Goal: Check status: Check status

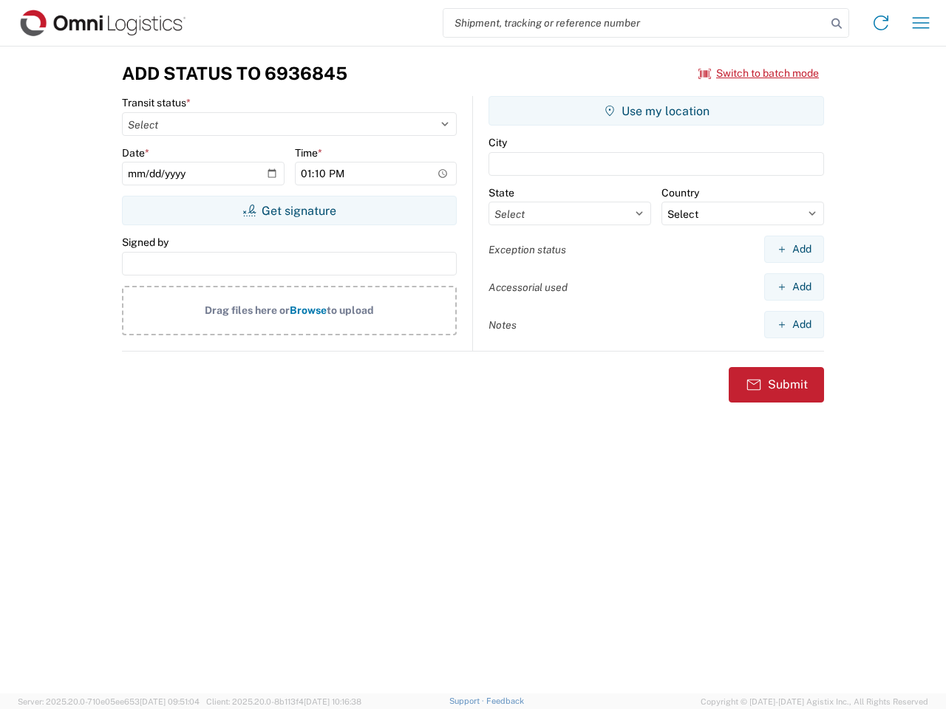
click at [635, 23] on input "search" at bounding box center [634, 23] width 383 height 28
click at [837, 24] on icon at bounding box center [836, 23] width 21 height 21
click at [881, 23] on icon at bounding box center [881, 23] width 24 height 24
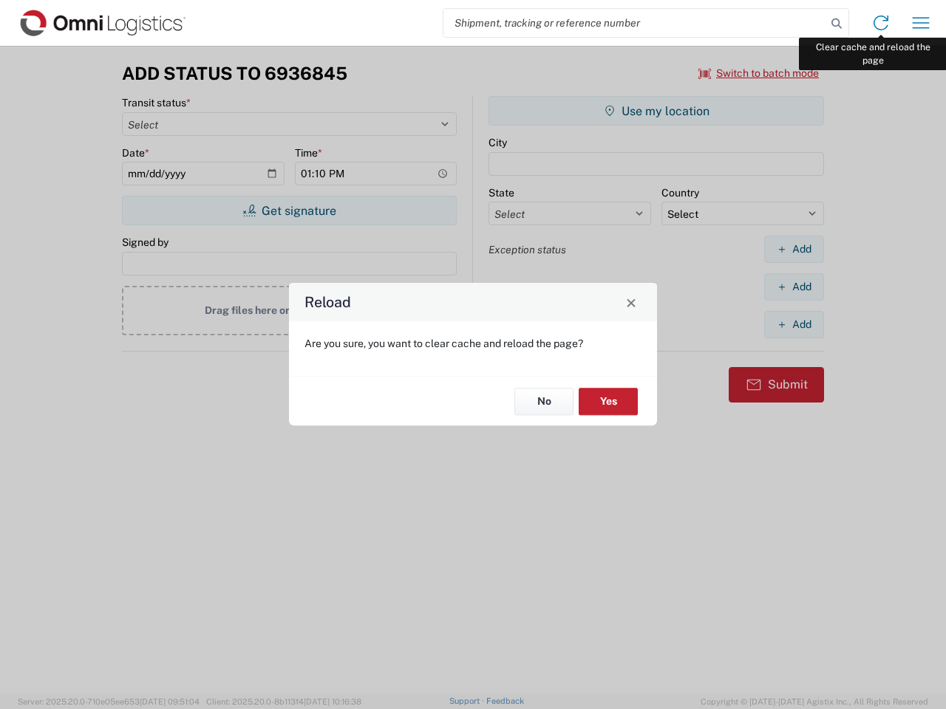
click at [921, 23] on div "Reload Are you sure, you want to clear cache and reload the page? No Yes" at bounding box center [473, 354] width 946 height 709
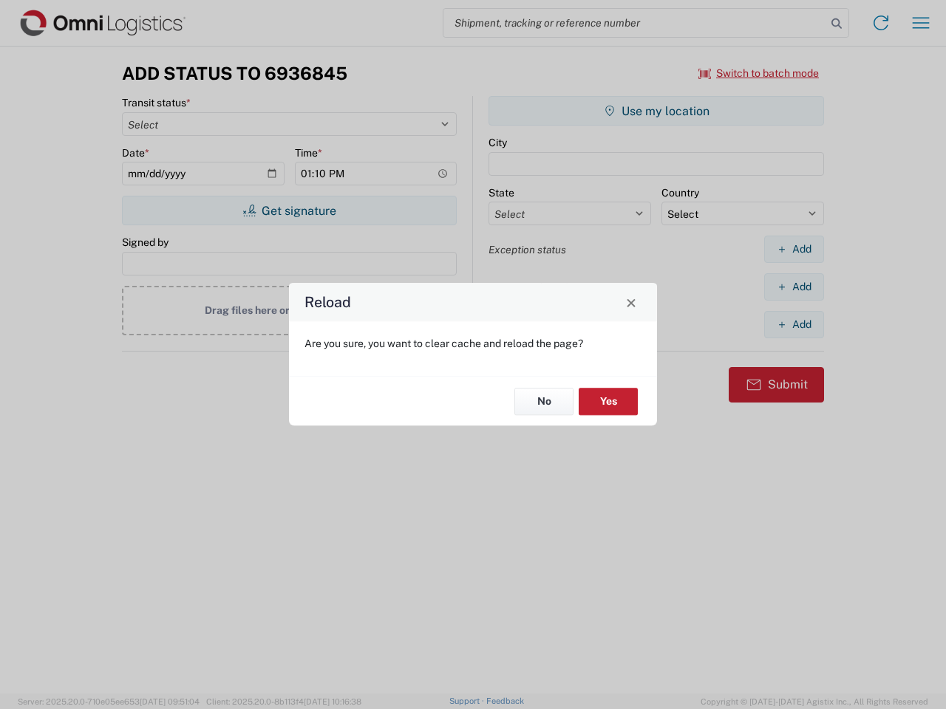
click at [759, 73] on div "Reload Are you sure, you want to clear cache and reload the page? No Yes" at bounding box center [473, 354] width 946 height 709
click at [289, 211] on div "Reload Are you sure, you want to clear cache and reload the page? No Yes" at bounding box center [473, 354] width 946 height 709
click at [656, 111] on div "Reload Are you sure, you want to clear cache and reload the page? No Yes" at bounding box center [473, 354] width 946 height 709
click at [794, 249] on div "Reload Are you sure, you want to clear cache and reload the page? No Yes" at bounding box center [473, 354] width 946 height 709
click at [794, 287] on div "Reload Are you sure, you want to clear cache and reload the page? No Yes" at bounding box center [473, 354] width 946 height 709
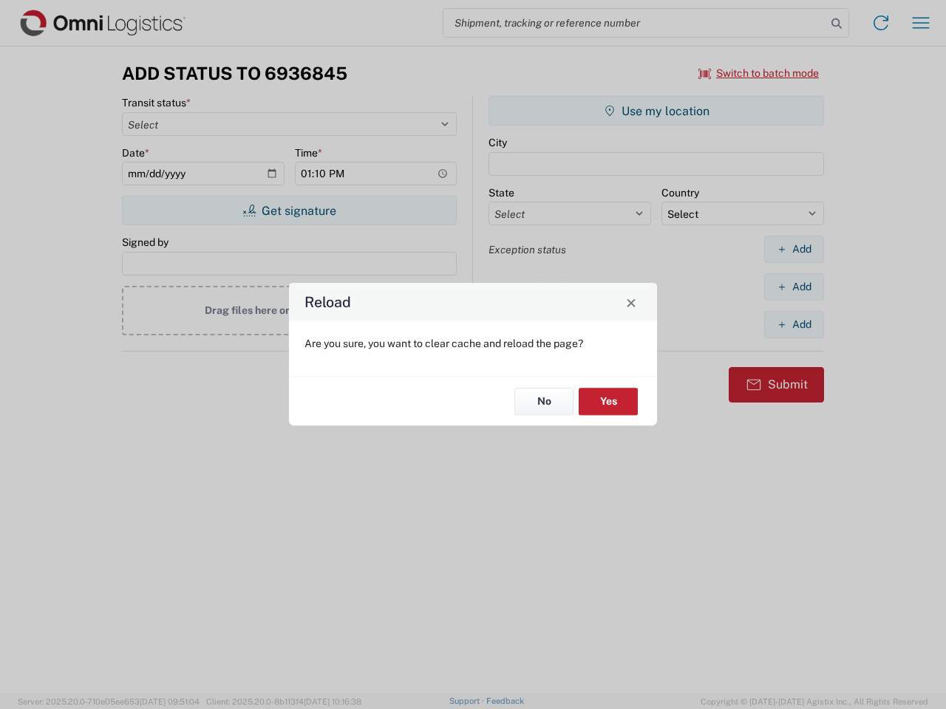
click at [794, 324] on div "Reload Are you sure, you want to clear cache and reload the page? No Yes" at bounding box center [473, 354] width 946 height 709
